Goal: Transaction & Acquisition: Subscribe to service/newsletter

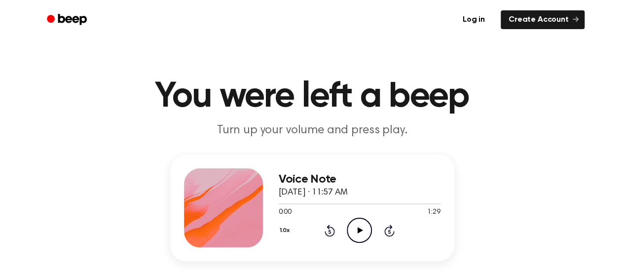
scroll to position [65, 0]
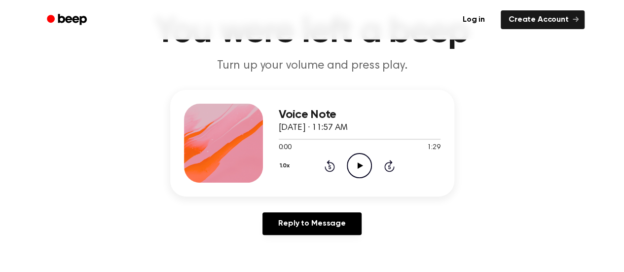
click at [360, 173] on icon "Play Audio" at bounding box center [359, 165] width 25 height 25
click at [360, 173] on icon "Pause Audio" at bounding box center [359, 165] width 25 height 25
click at [324, 159] on icon "Rewind 5 seconds" at bounding box center [329, 165] width 11 height 13
click at [333, 160] on icon "Rewind 5 seconds" at bounding box center [329, 165] width 11 height 13
click at [357, 162] on icon "Play Audio" at bounding box center [359, 165] width 25 height 25
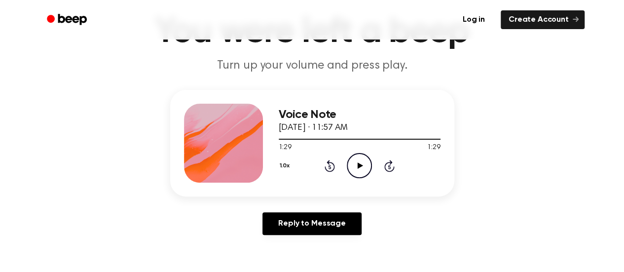
click at [357, 162] on icon "Play Audio" at bounding box center [359, 165] width 25 height 25
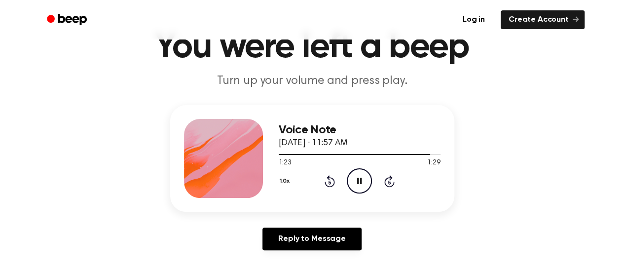
scroll to position [0, 0]
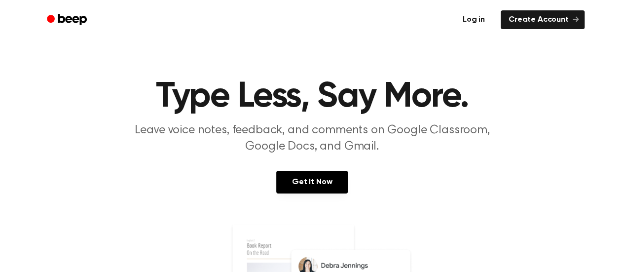
click at [486, 18] on link "Log in" at bounding box center [474, 19] width 42 height 23
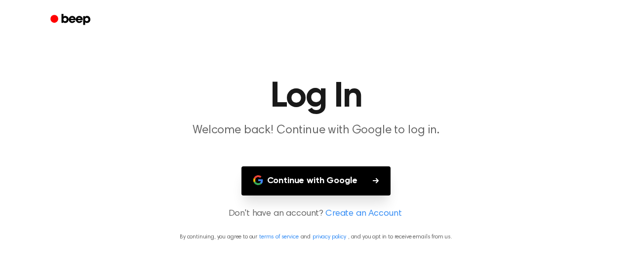
click at [332, 186] on button "Continue with Google" at bounding box center [316, 180] width 150 height 29
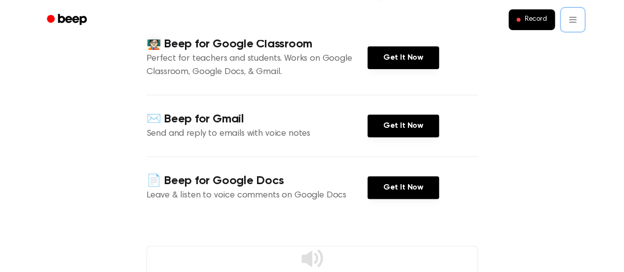
scroll to position [126, 0]
